Goal: Task Accomplishment & Management: Use online tool/utility

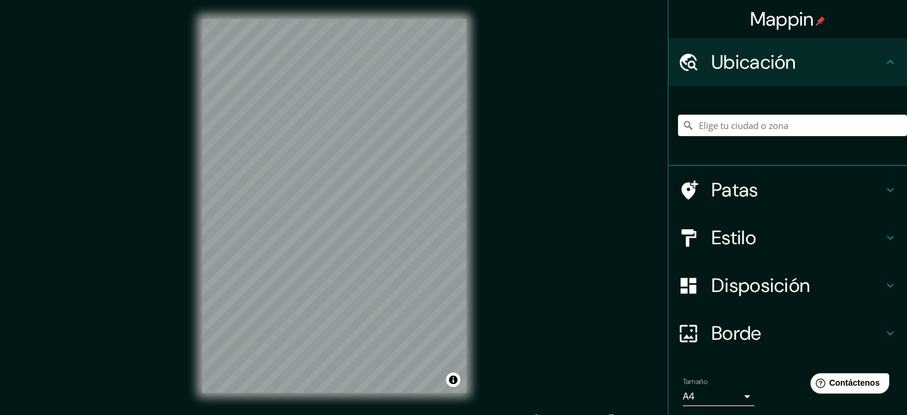
click at [817, 55] on h4 "Ubicación" at bounding box center [798, 62] width 172 height 24
click at [755, 129] on input "Elige tu ciudad o zona" at bounding box center [792, 125] width 229 height 21
click at [818, 244] on h4 "Estilo" at bounding box center [798, 237] width 172 height 24
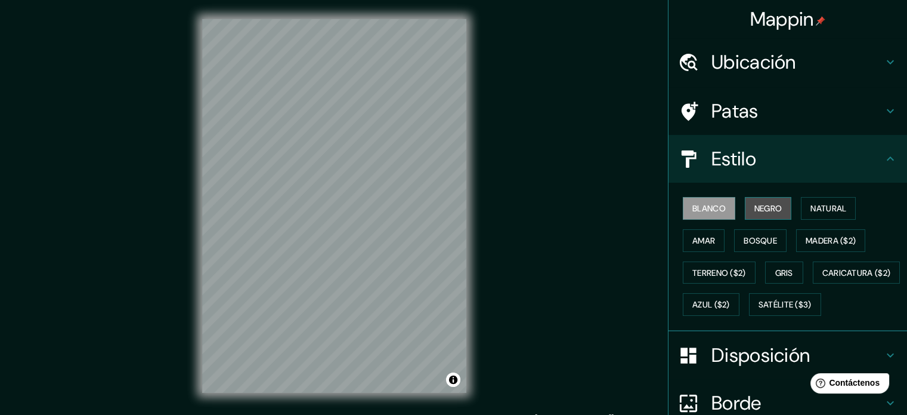
click at [755, 203] on font "Negro" at bounding box center [769, 208] width 28 height 11
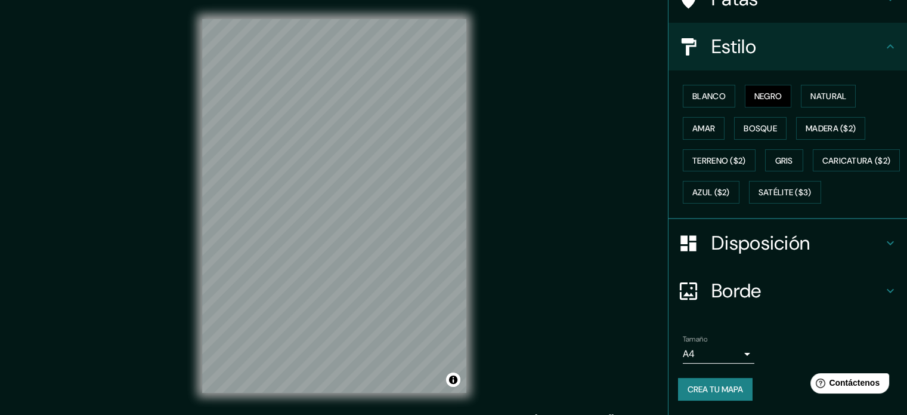
scroll to position [141, 0]
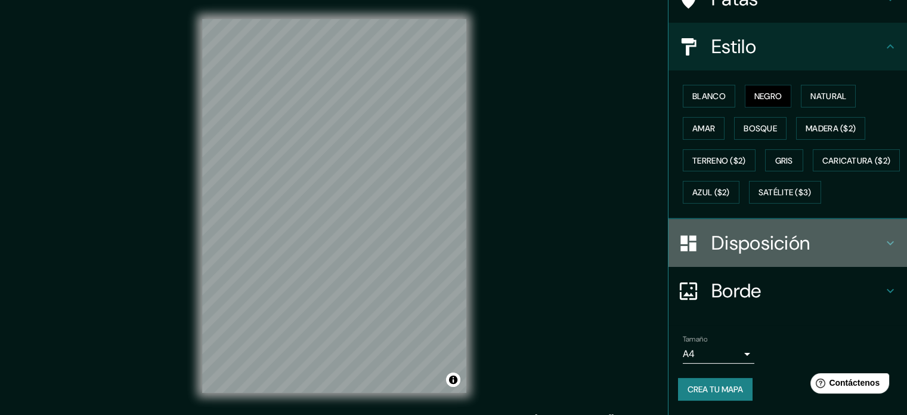
click at [804, 246] on h4 "Disposición" at bounding box center [798, 243] width 172 height 24
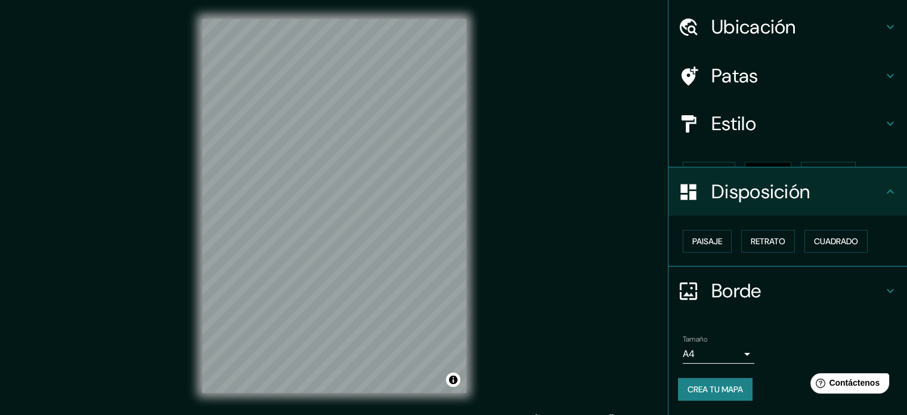
scroll to position [14, 0]
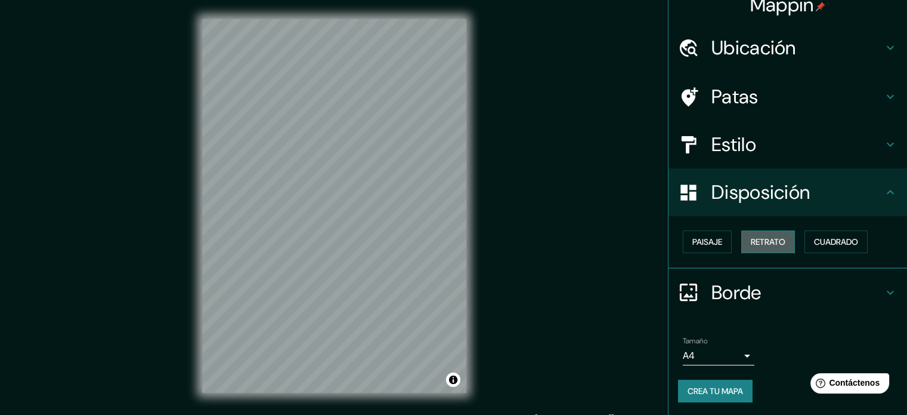
click at [751, 240] on font "Retrato" at bounding box center [768, 241] width 35 height 11
click at [704, 243] on font "Paisaje" at bounding box center [708, 241] width 30 height 11
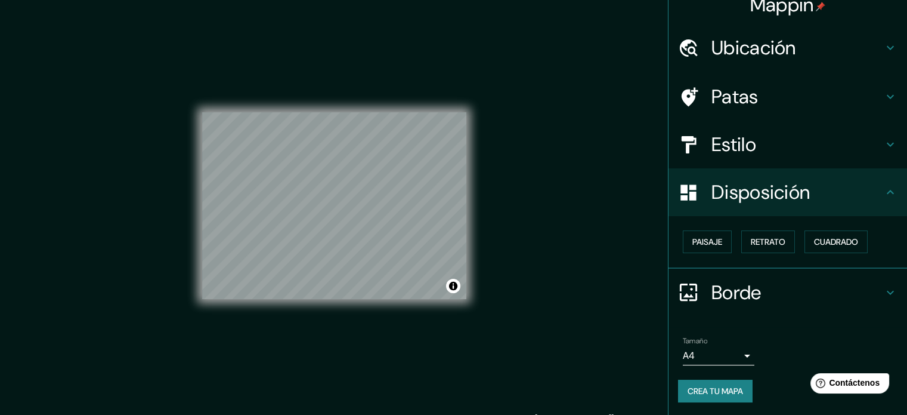
drag, startPoint x: 746, startPoint y: 242, endPoint x: 792, endPoint y: 238, distance: 46.1
click at [755, 242] on font "Retrato" at bounding box center [768, 241] width 35 height 11
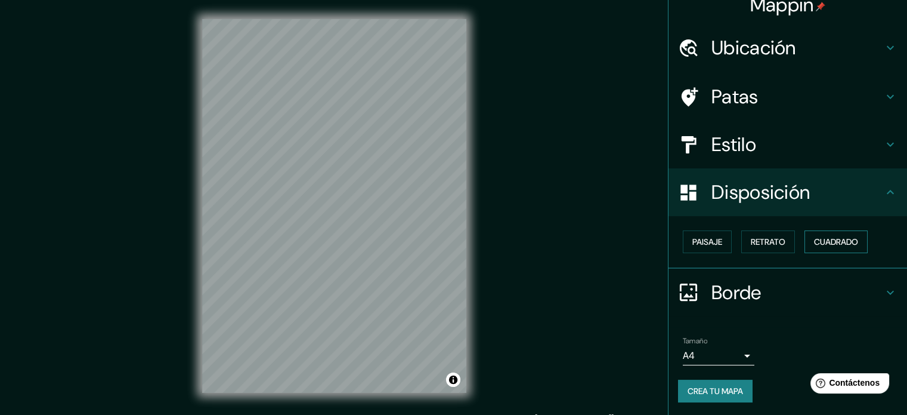
click at [821, 236] on font "Cuadrado" at bounding box center [836, 241] width 44 height 11
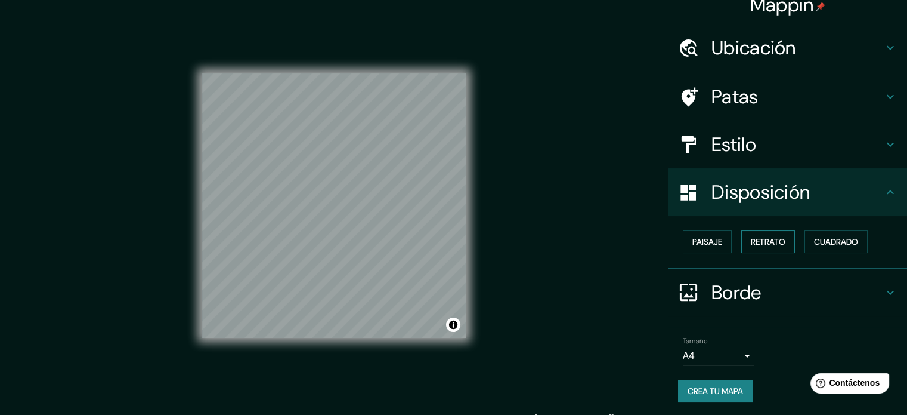
click at [778, 238] on font "Retrato" at bounding box center [768, 241] width 35 height 11
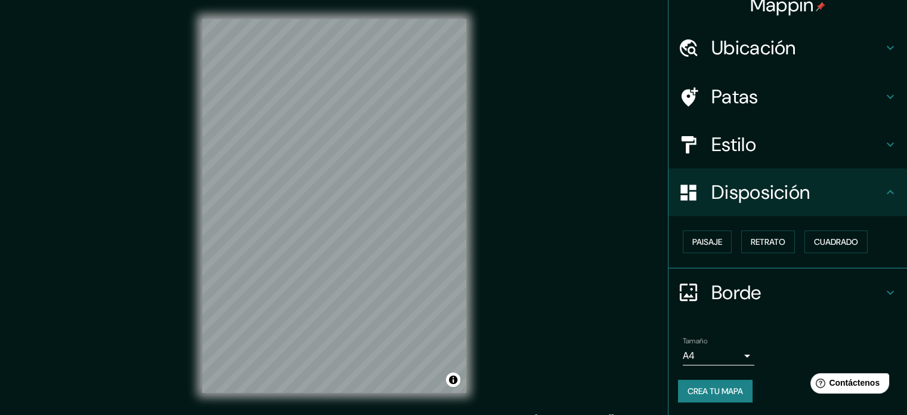
scroll to position [16, 0]
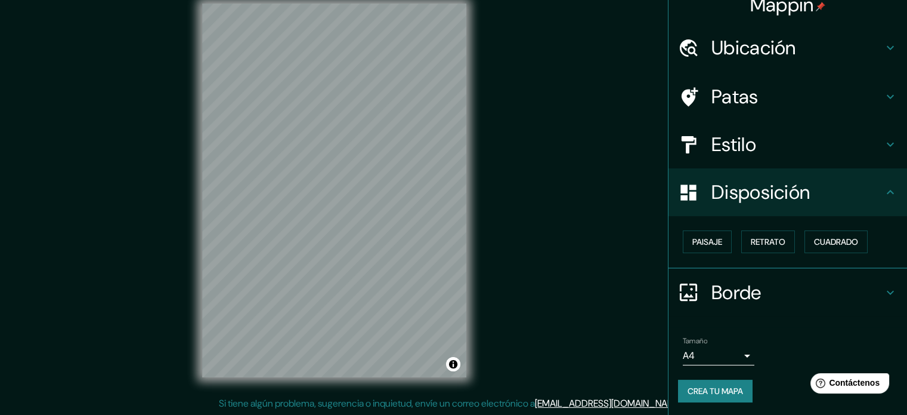
click at [744, 280] on font "Borde" at bounding box center [737, 292] width 50 height 25
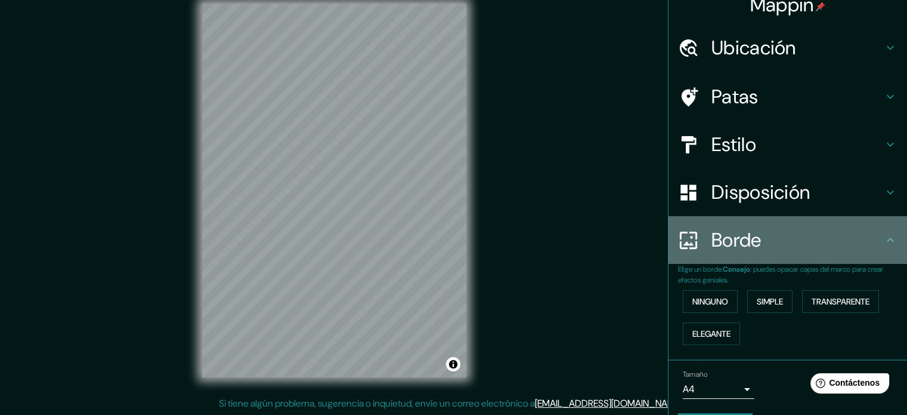
click at [761, 262] on div "Borde" at bounding box center [788, 240] width 239 height 48
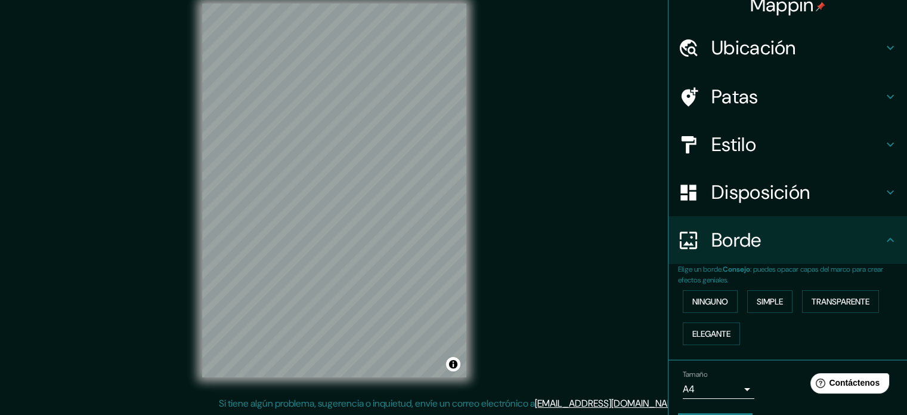
scroll to position [0, 0]
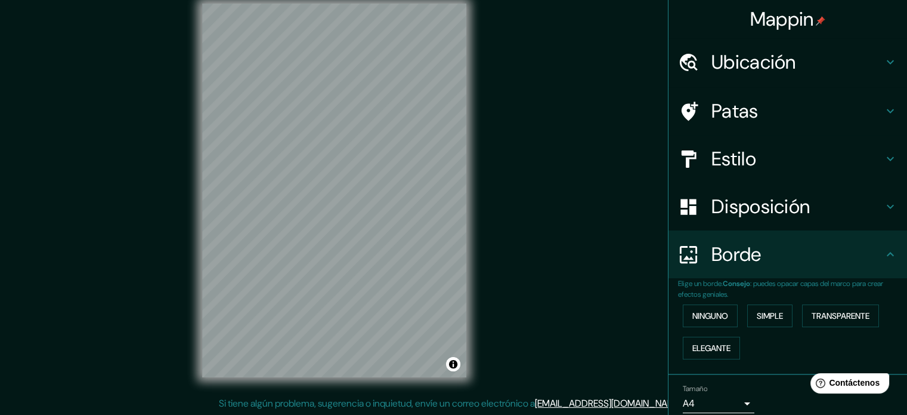
click at [813, 92] on div "Patas" at bounding box center [788, 111] width 239 height 48
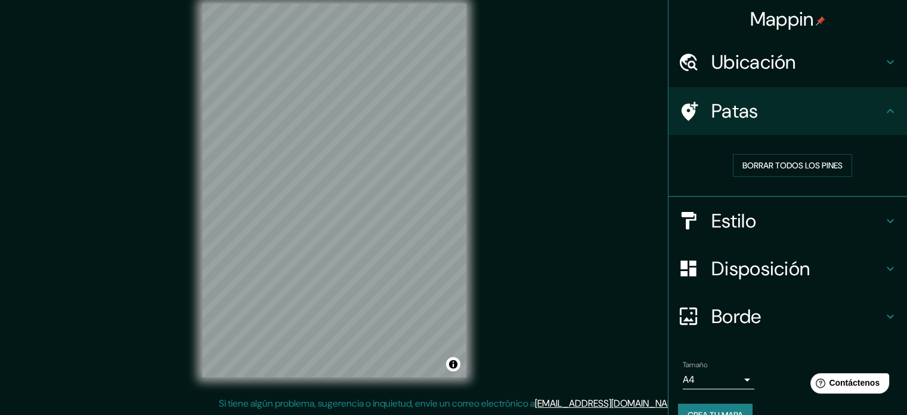
click at [809, 109] on h4 "Patas" at bounding box center [798, 111] width 172 height 24
click at [496, 224] on div "Mappin Ubicación [GEOGRAPHIC_DATA], [GEOGRAPHIC_DATA], [GEOGRAPHIC_DATA][PERSON…" at bounding box center [453, 199] width 907 height 431
click at [851, 74] on div "Ubicación" at bounding box center [788, 62] width 239 height 48
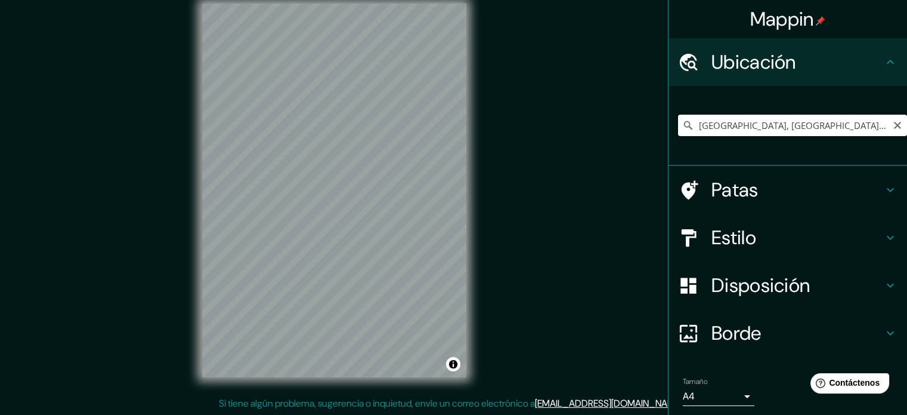
click at [805, 122] on input "[GEOGRAPHIC_DATA], [GEOGRAPHIC_DATA], [GEOGRAPHIC_DATA]" at bounding box center [792, 125] width 229 height 21
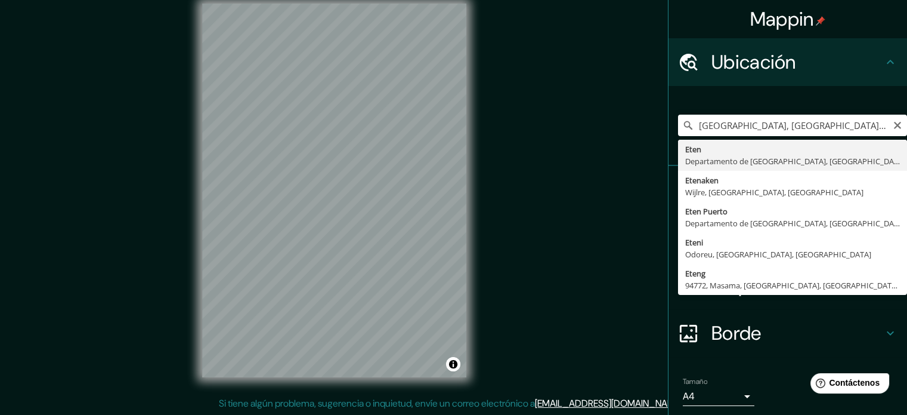
type input "Eten, Departamento de [GEOGRAPHIC_DATA], [GEOGRAPHIC_DATA]"
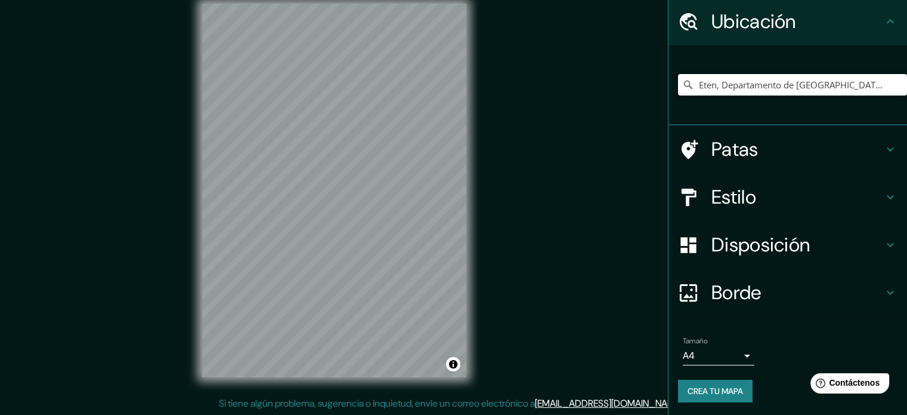
scroll to position [41, 0]
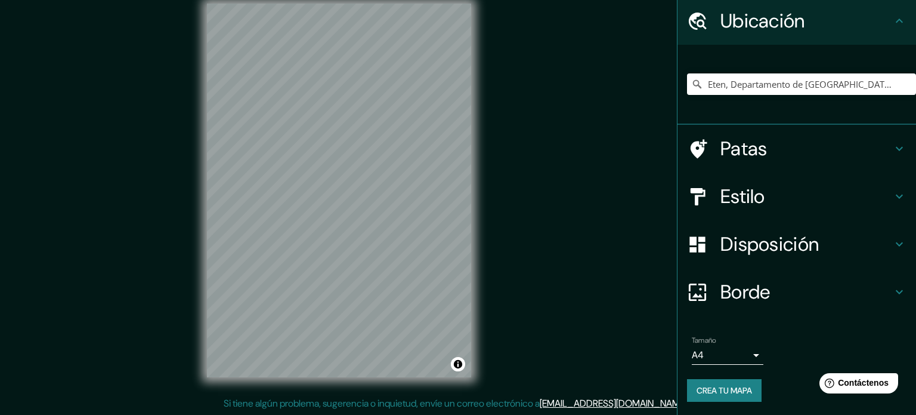
click at [741, 349] on body "Mappin Ubicación Eten, Departamento de [GEOGRAPHIC_DATA], [GEOGRAPHIC_DATA] Pat…" at bounding box center [458, 191] width 916 height 415
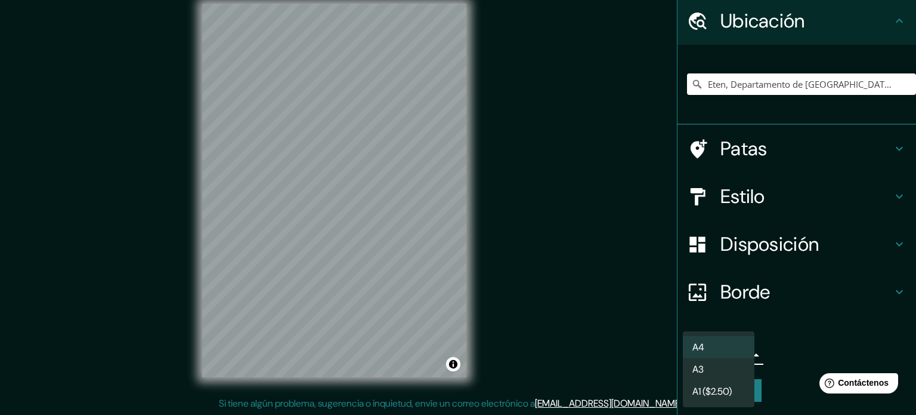
click at [743, 348] on li "A4" at bounding box center [719, 347] width 72 height 22
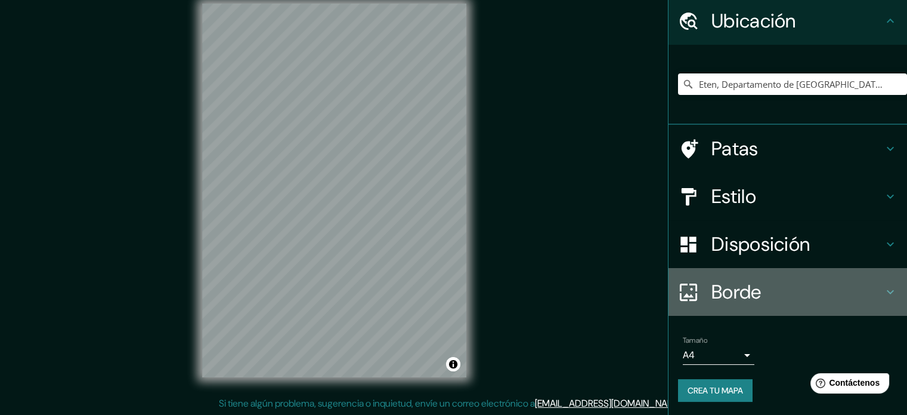
click at [786, 289] on h4 "Borde" at bounding box center [798, 292] width 172 height 24
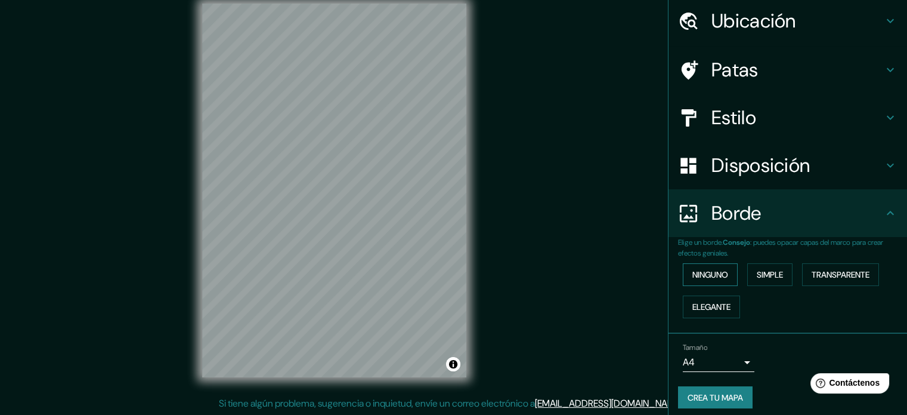
click at [700, 271] on font "Ninguno" at bounding box center [711, 274] width 36 height 11
click at [757, 271] on font "Simple" at bounding box center [770, 274] width 26 height 11
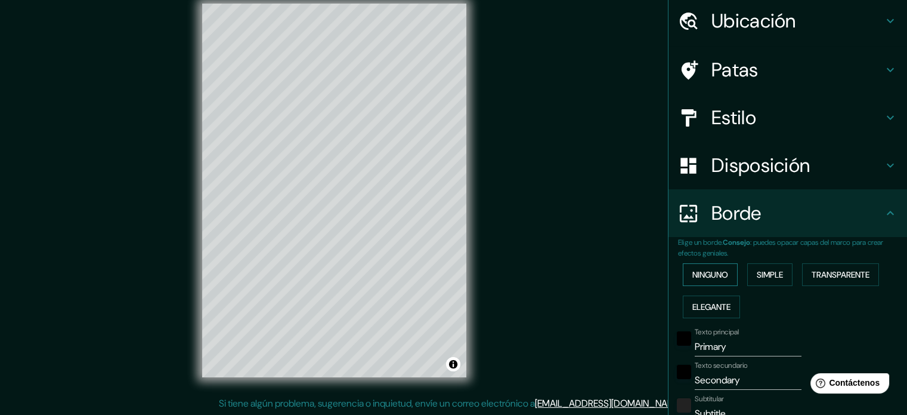
click at [718, 273] on font "Ninguno" at bounding box center [711, 274] width 36 height 11
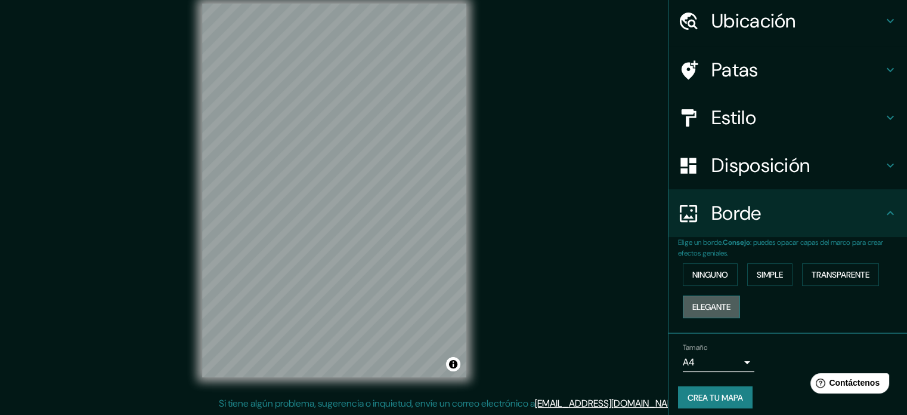
click at [713, 299] on font "Elegante" at bounding box center [712, 307] width 38 height 16
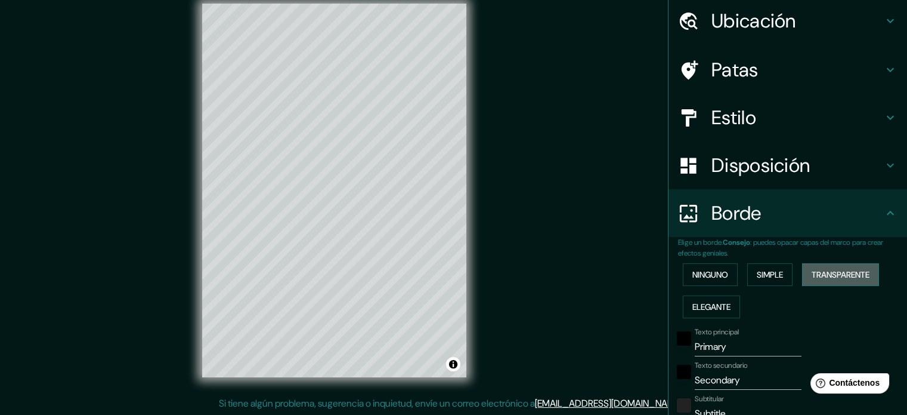
click at [851, 269] on font "Transparente" at bounding box center [841, 274] width 58 height 11
click at [778, 274] on font "Simple" at bounding box center [770, 274] width 26 height 11
click at [716, 276] on font "Ninguno" at bounding box center [711, 274] width 36 height 11
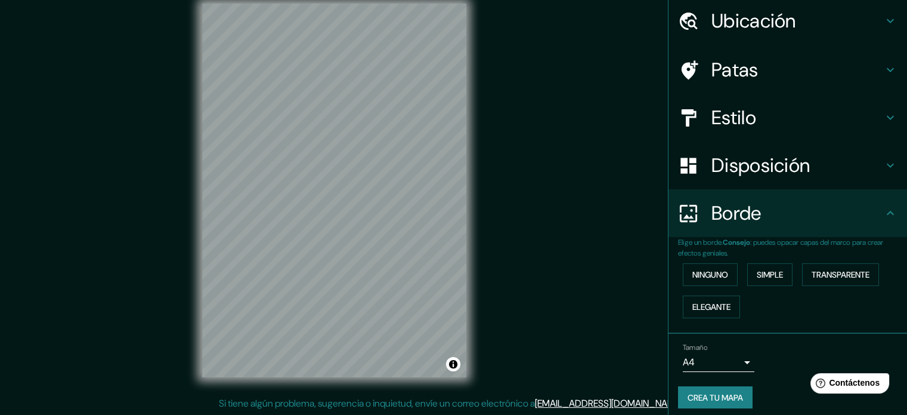
click at [772, 166] on font "Disposición" at bounding box center [761, 165] width 98 height 25
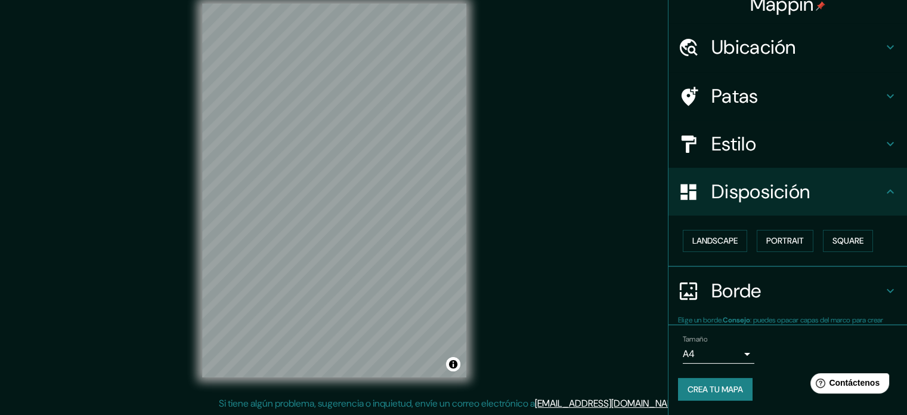
scroll to position [14, 0]
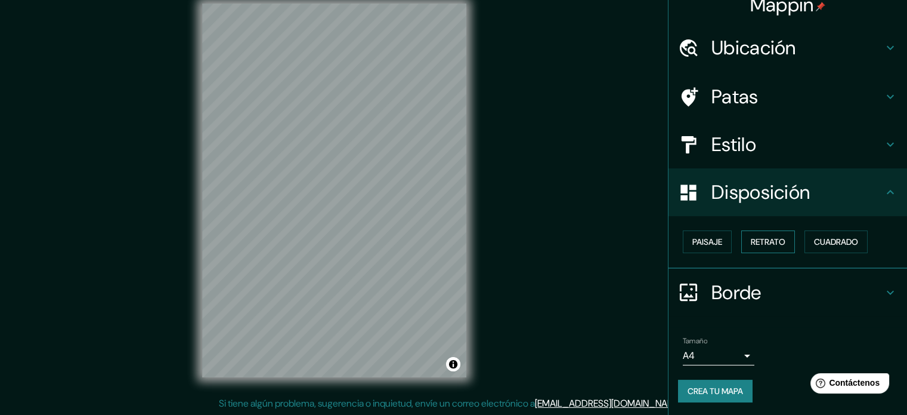
click at [775, 237] on font "Retrato" at bounding box center [768, 241] width 35 height 11
click at [777, 236] on font "Retrato" at bounding box center [768, 241] width 35 height 11
click at [713, 243] on font "Paisaje" at bounding box center [708, 241] width 30 height 11
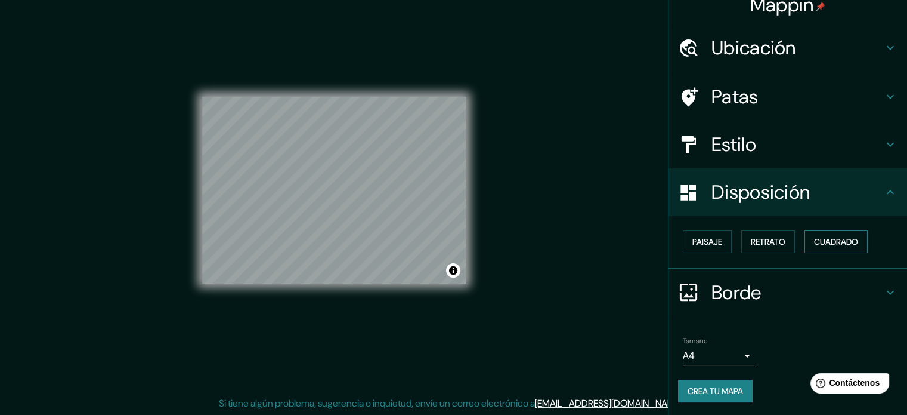
click at [817, 239] on font "Cuadrado" at bounding box center [836, 241] width 44 height 11
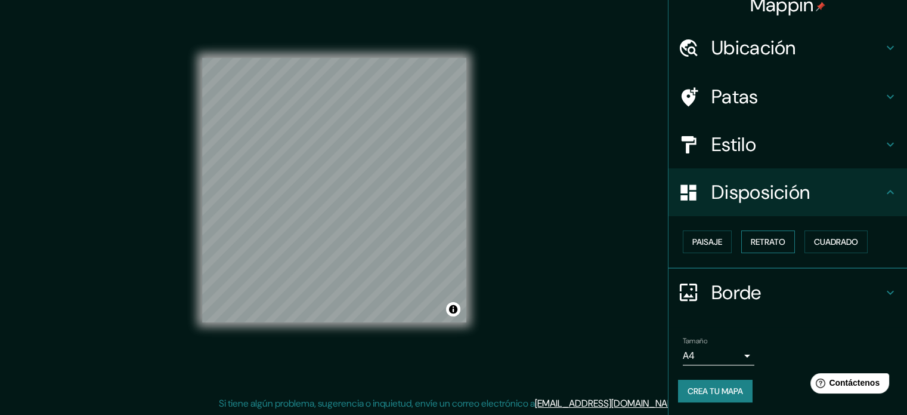
click at [756, 238] on font "Retrato" at bounding box center [768, 241] width 35 height 11
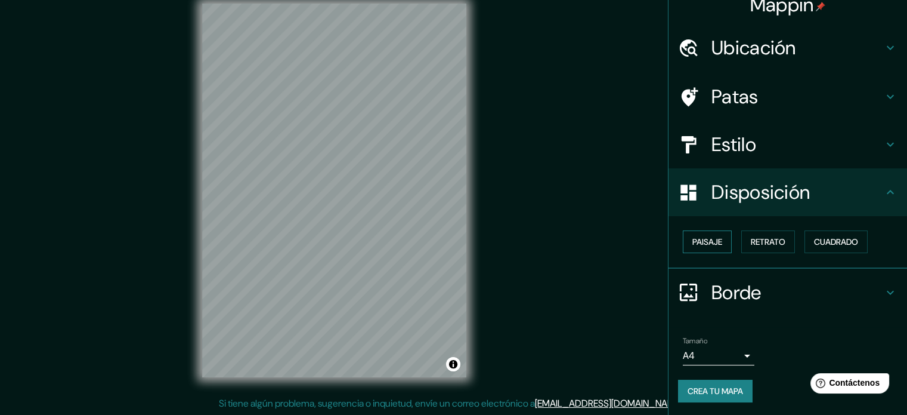
click at [693, 245] on font "Paisaje" at bounding box center [708, 241] width 30 height 11
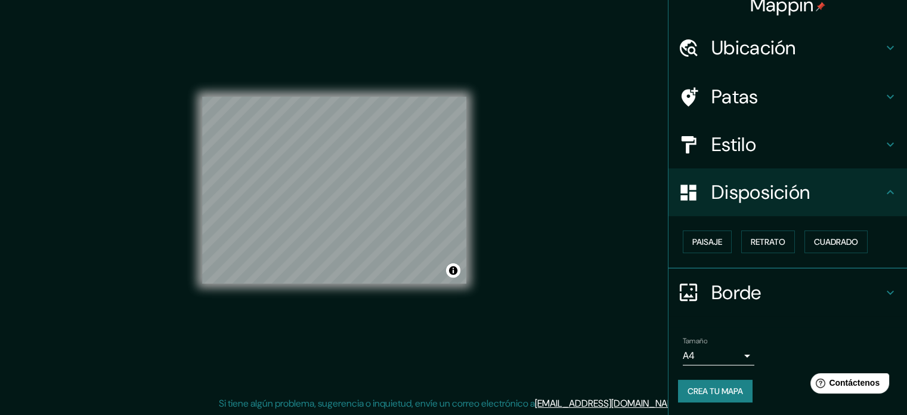
click at [797, 296] on h4 "Borde" at bounding box center [798, 292] width 172 height 24
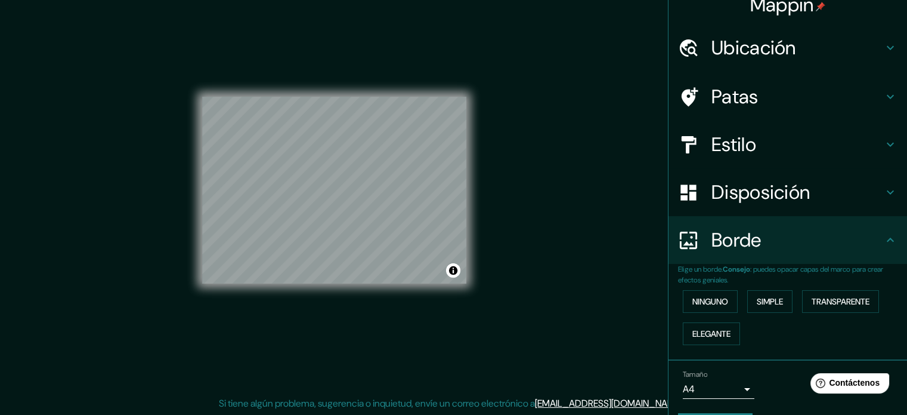
click at [816, 262] on div "Borde" at bounding box center [788, 240] width 239 height 48
click at [849, 256] on div "Borde" at bounding box center [788, 240] width 239 height 48
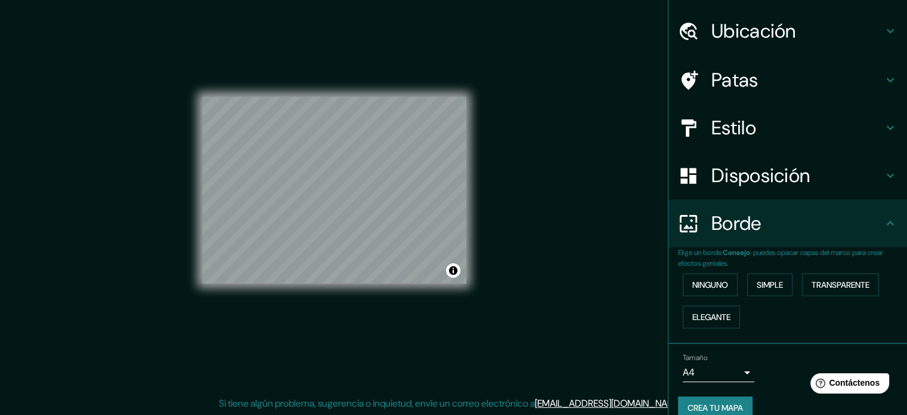
scroll to position [48, 0]
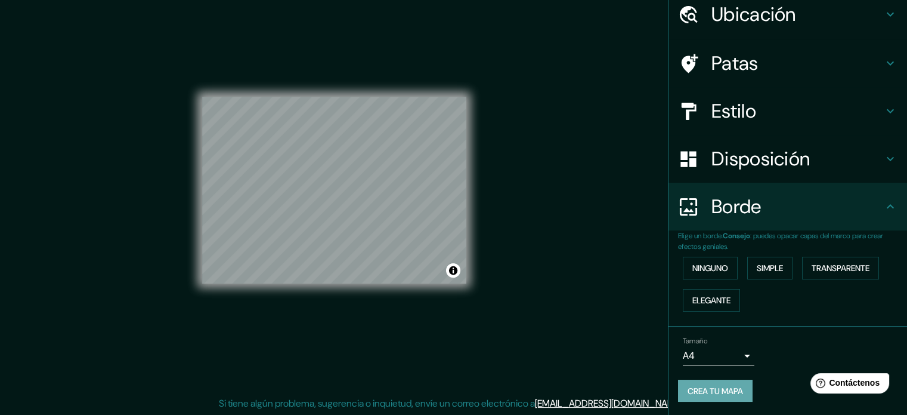
click at [716, 395] on font "Crea tu mapa" at bounding box center [715, 391] width 55 height 16
click at [795, 333] on div "Tamaño A4 single" at bounding box center [788, 351] width 220 height 38
click at [717, 386] on font "Crea tu mapa" at bounding box center [715, 390] width 55 height 11
click at [446, 274] on button "Activar o desactivar atribución" at bounding box center [453, 270] width 14 height 14
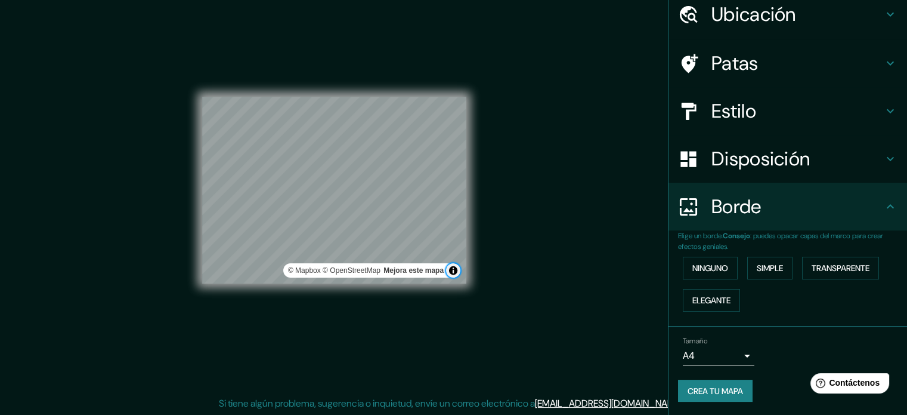
click at [449, 274] on button "Activar o desactivar atribución" at bounding box center [453, 270] width 14 height 14
